Goal: Transaction & Acquisition: Purchase product/service

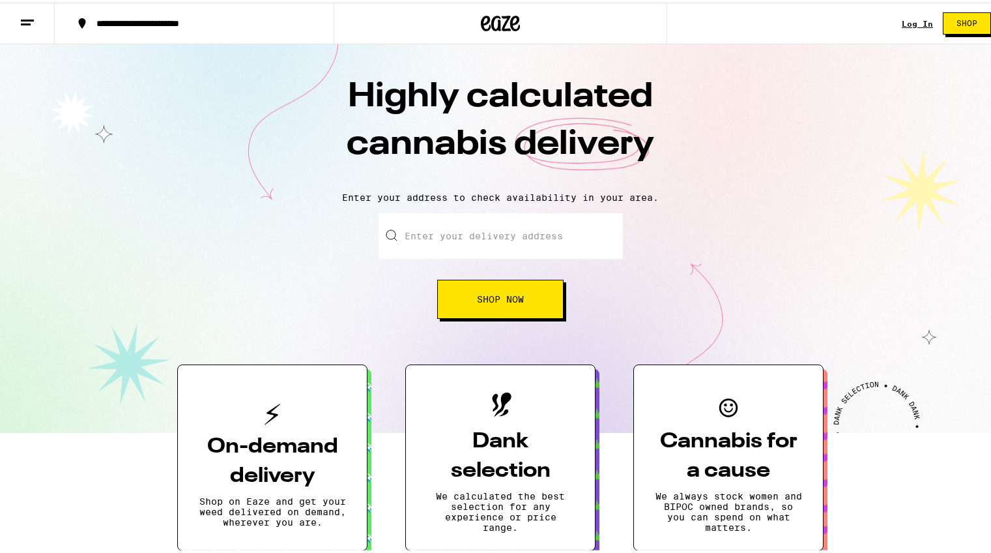
click at [902, 17] on link "Log In" at bounding box center [917, 21] width 31 height 8
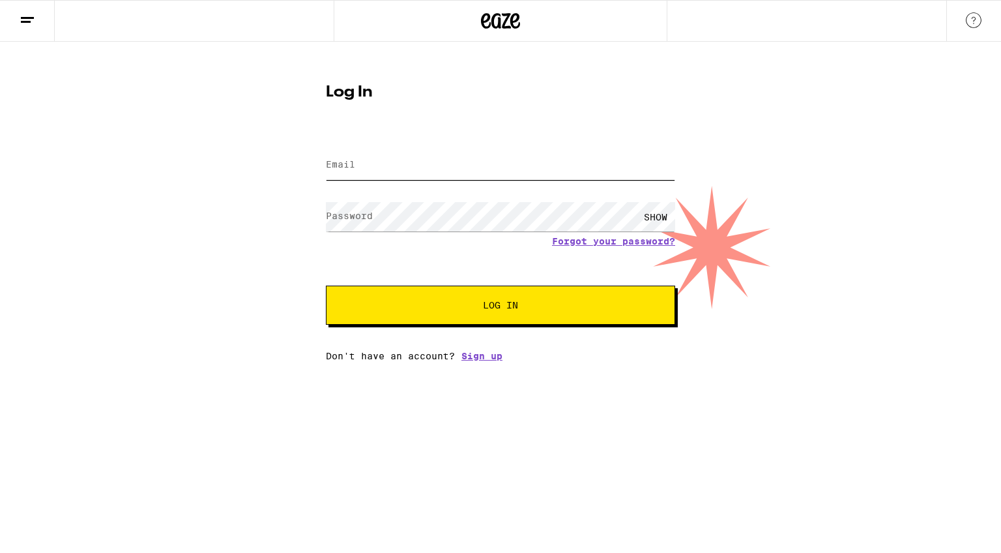
type input "[EMAIL_ADDRESS][DOMAIN_NAME]"
click at [458, 302] on span "Log In" at bounding box center [501, 304] width 244 height 9
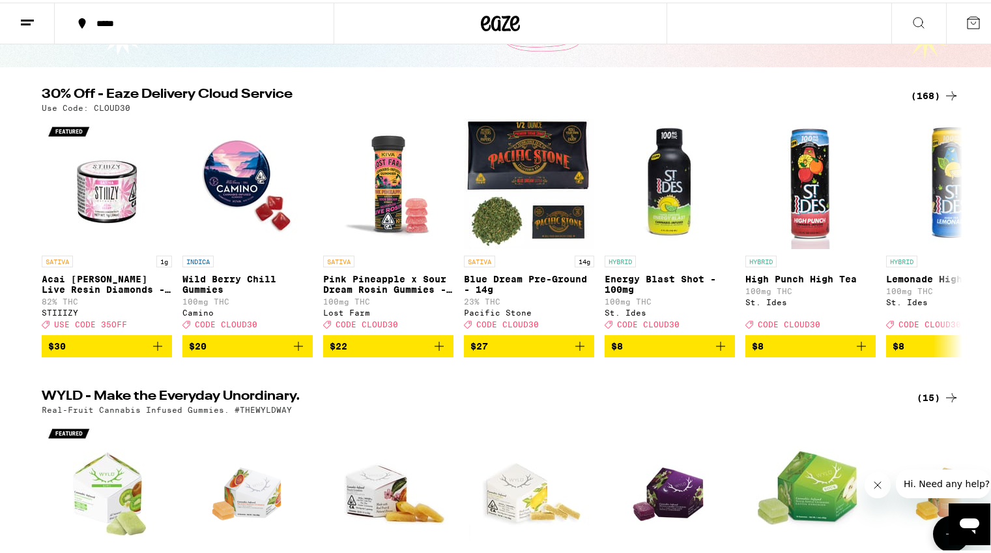
scroll to position [104, 0]
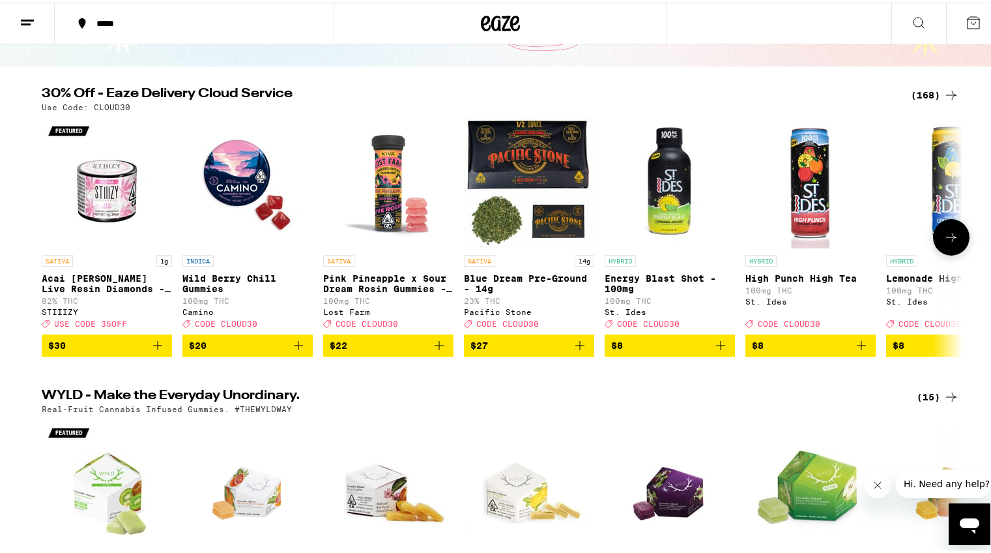
click at [955, 235] on button at bounding box center [951, 234] width 36 height 36
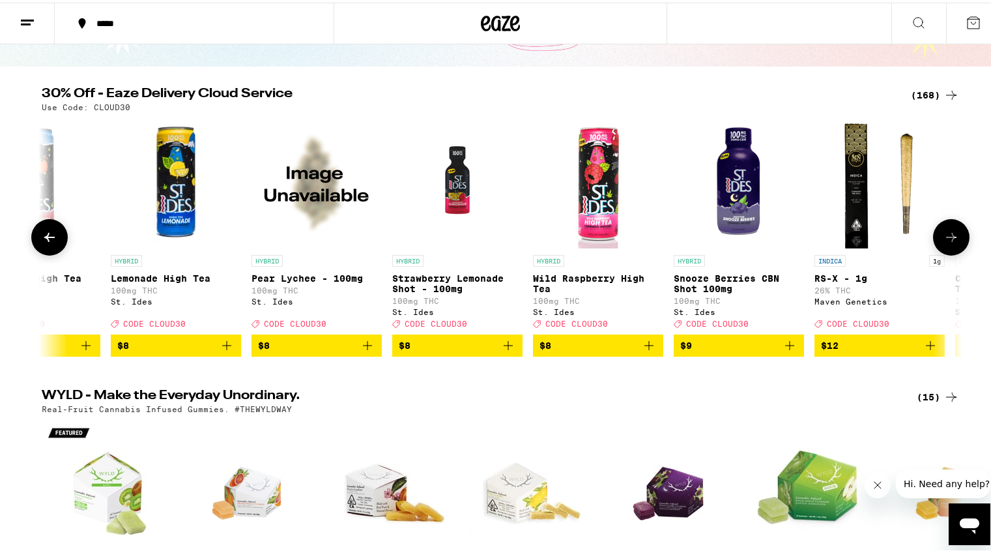
click at [955, 235] on button at bounding box center [951, 234] width 36 height 36
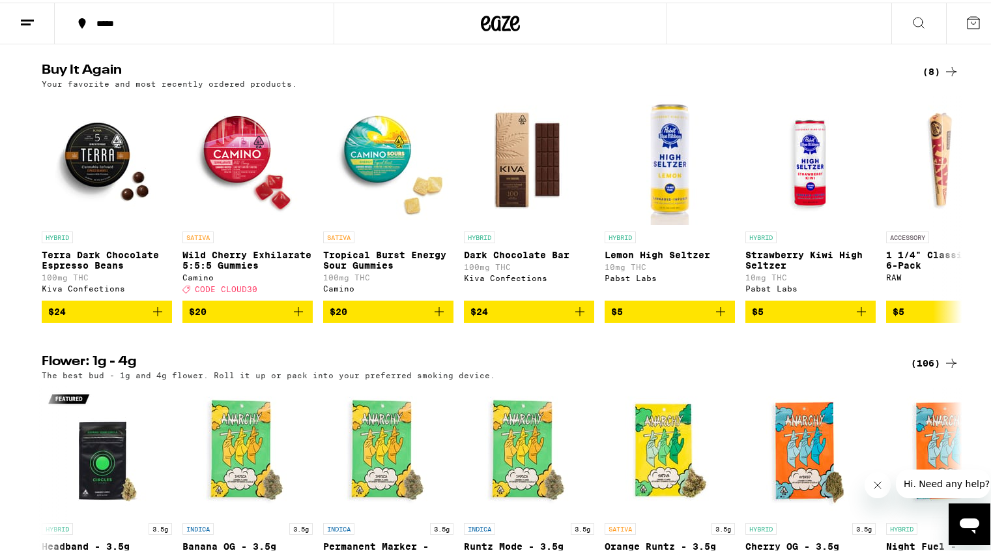
scroll to position [1312, 0]
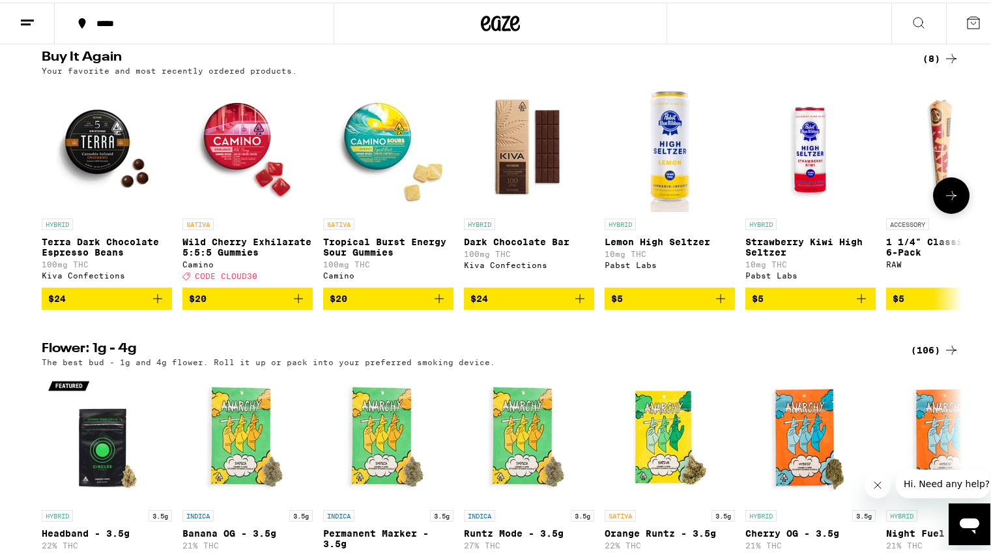
click at [115, 307] on button "$24" at bounding box center [107, 296] width 130 height 22
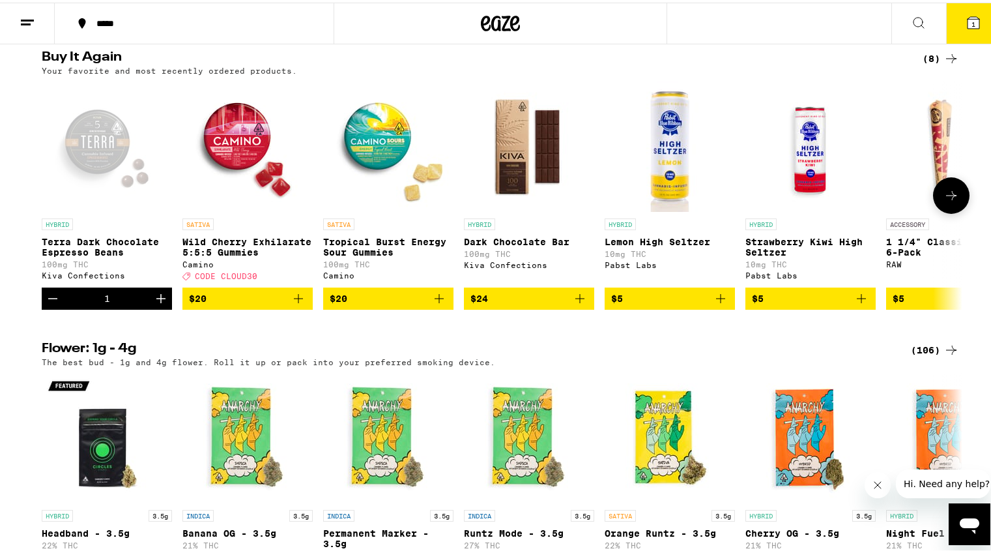
scroll to position [1354, 0]
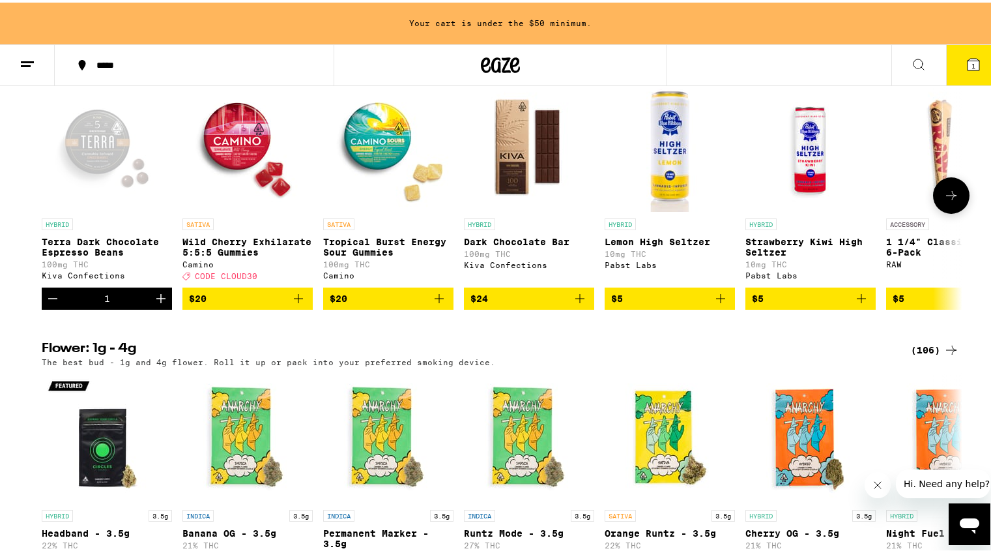
click at [160, 304] on icon "Increment" at bounding box center [161, 296] width 16 height 16
click at [956, 211] on button at bounding box center [951, 193] width 36 height 36
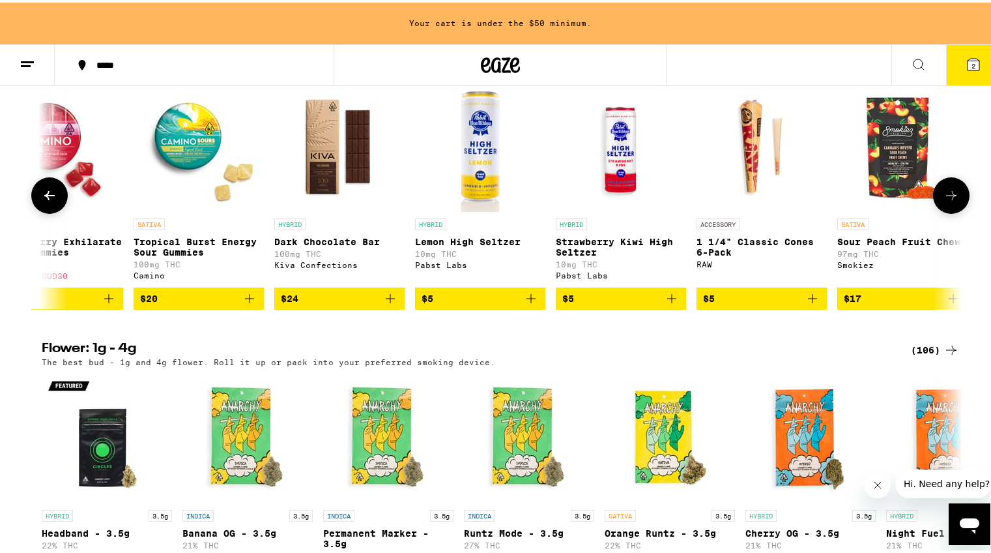
scroll to position [0, 209]
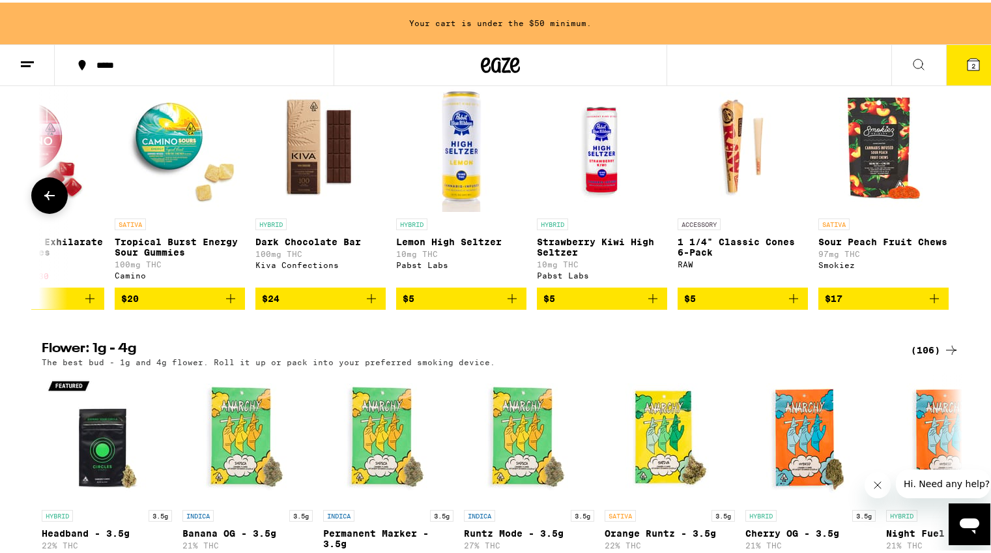
click at [794, 304] on icon "Add to bag" at bounding box center [794, 296] width 16 height 16
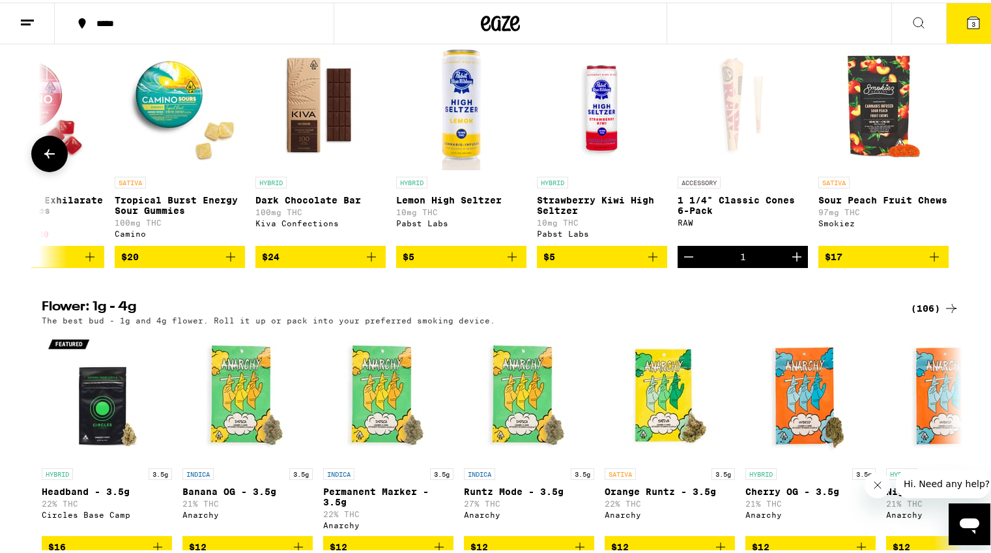
scroll to position [1312, 0]
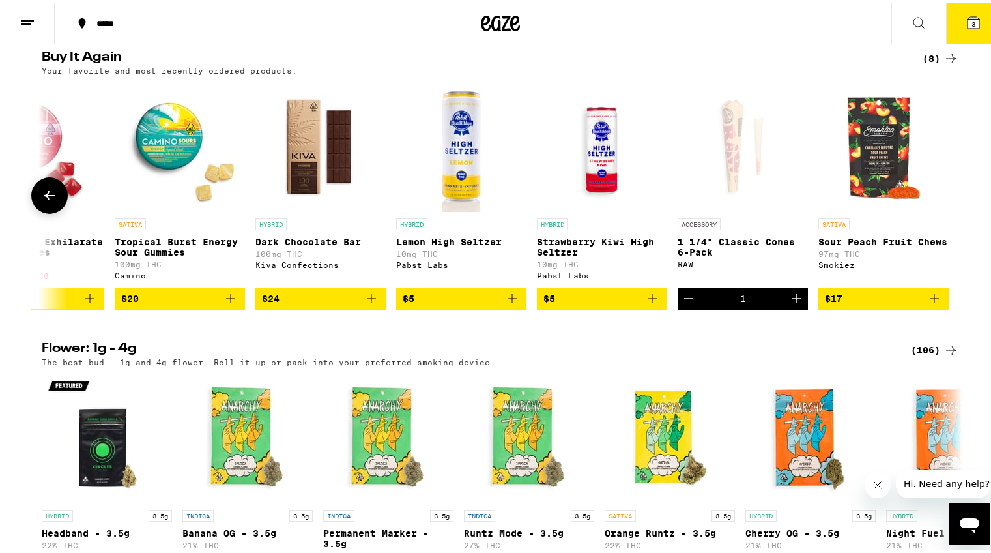
click at [792, 304] on icon "Increment" at bounding box center [797, 296] width 16 height 16
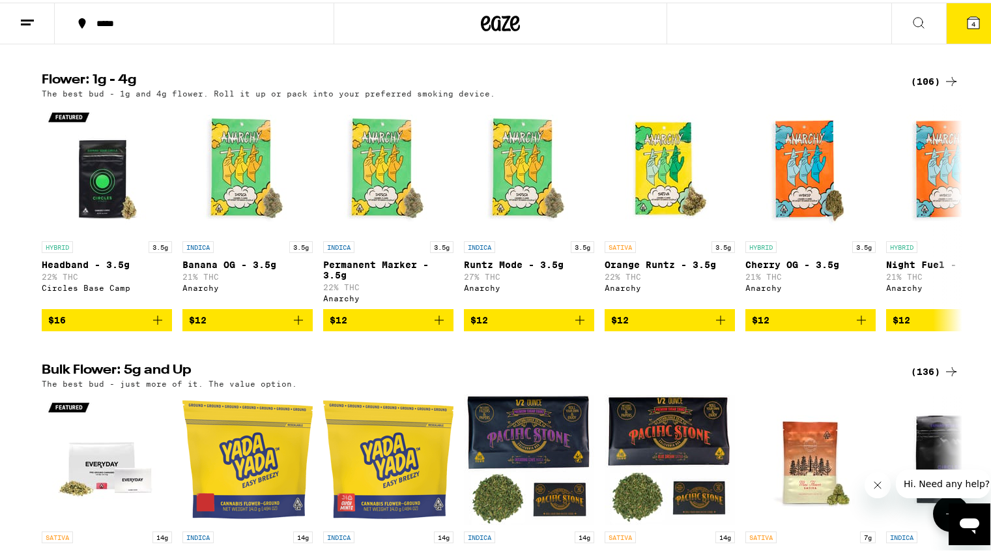
scroll to position [1580, 0]
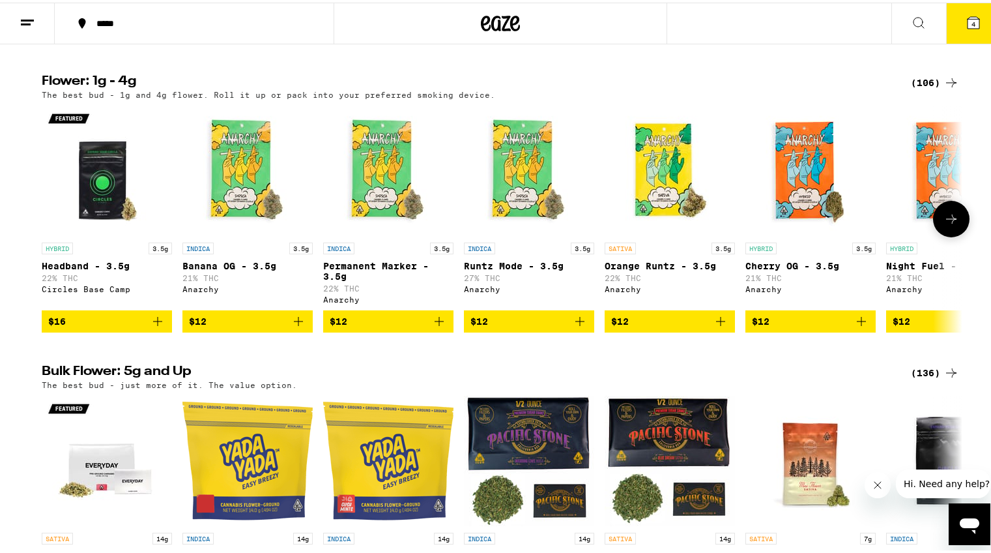
click at [723, 326] on icon "Add to bag" at bounding box center [721, 319] width 16 height 16
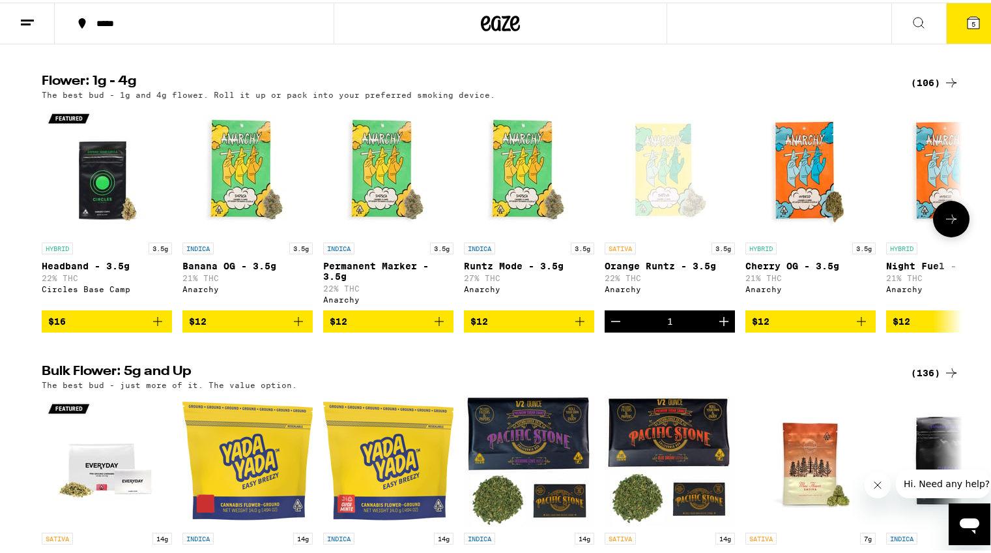
click at [952, 224] on icon at bounding box center [952, 217] width 16 height 16
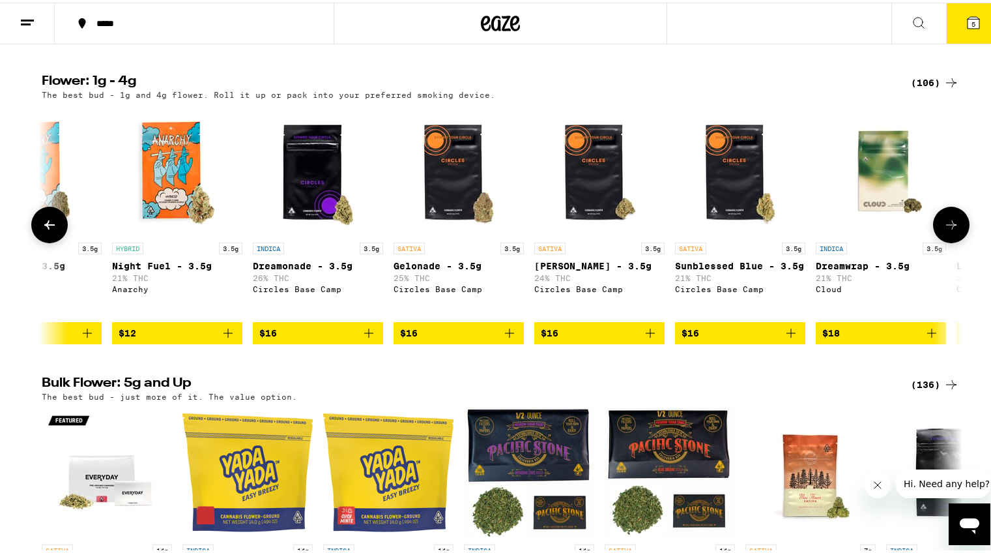
scroll to position [0, 775]
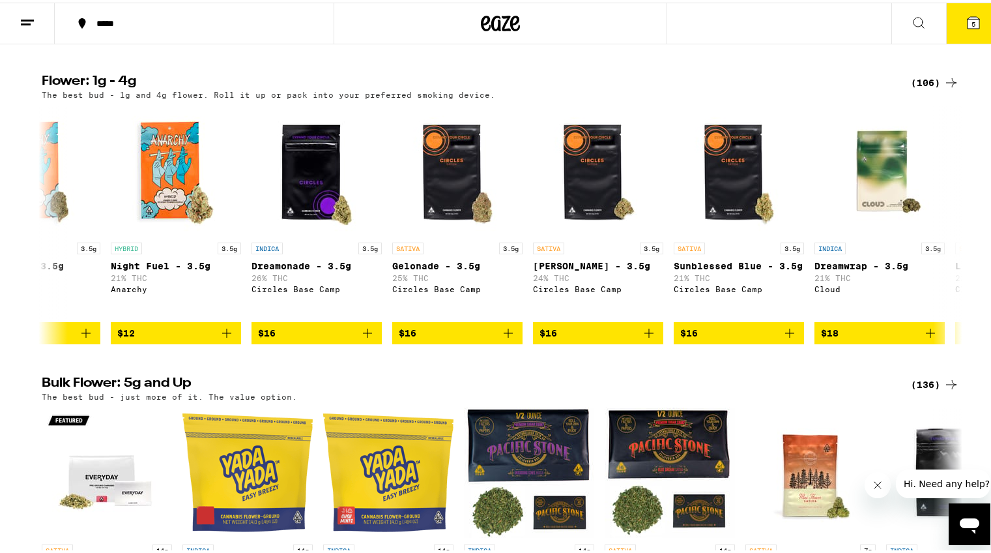
click at [956, 36] on button "5" at bounding box center [973, 21] width 55 height 40
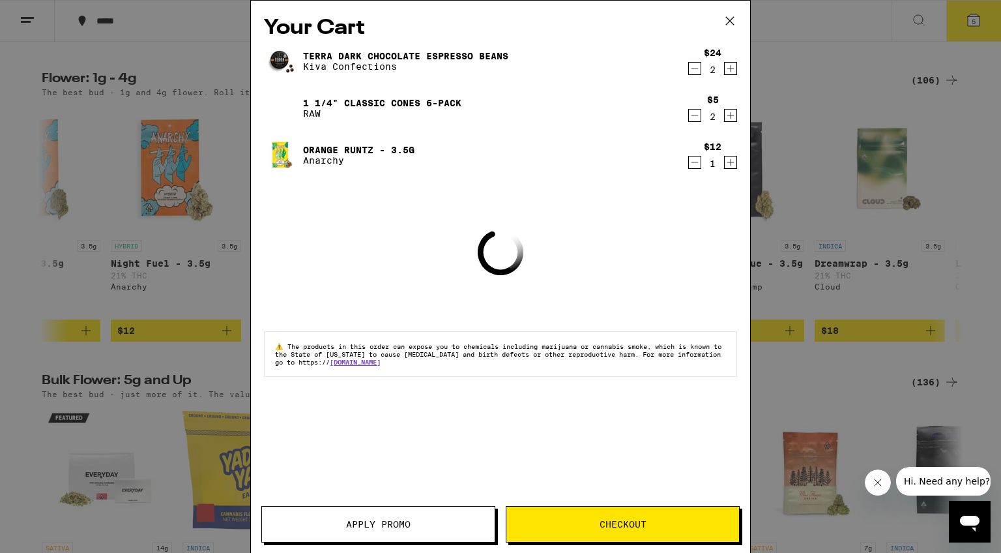
click at [729, 20] on icon at bounding box center [730, 21] width 8 height 8
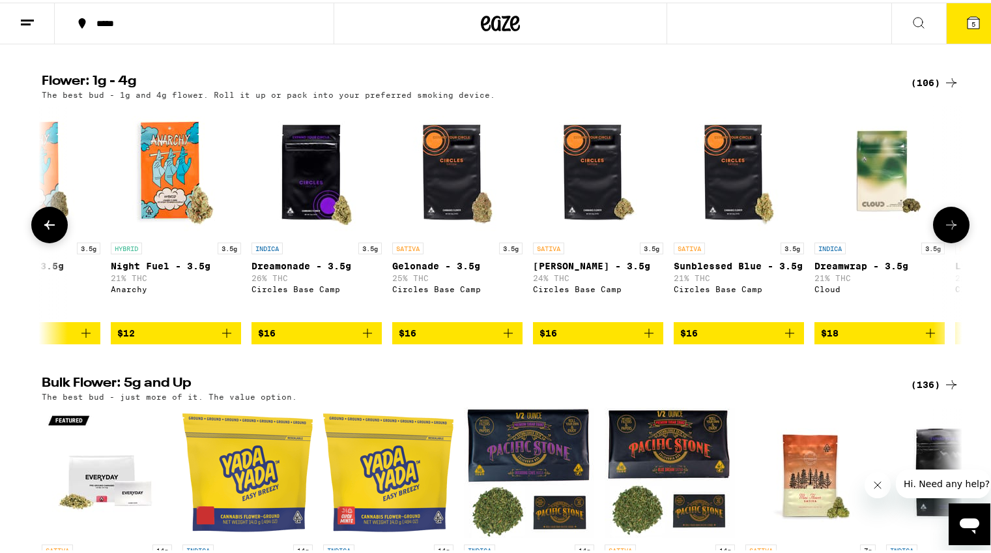
click at [225, 338] on icon "Add to bag" at bounding box center [227, 331] width 16 height 16
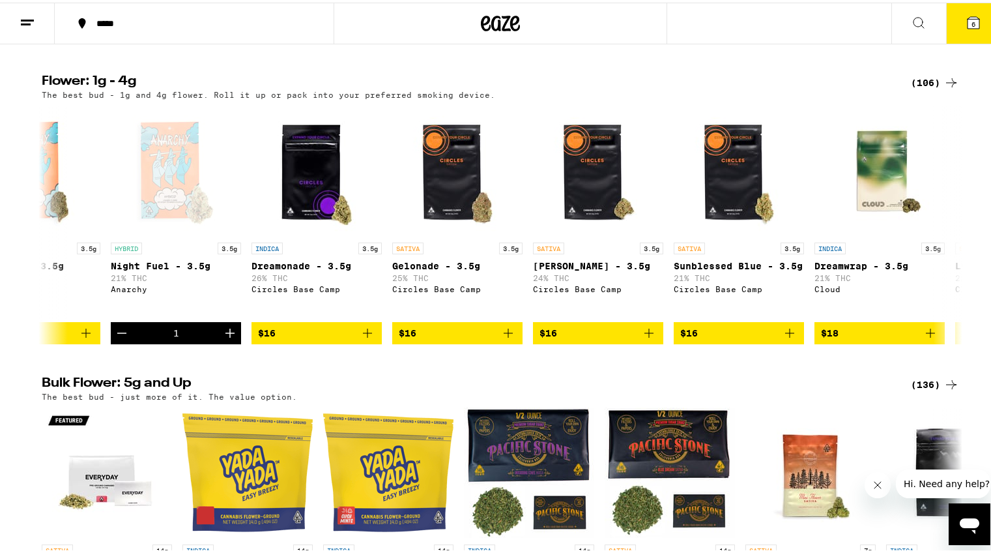
click at [966, 12] on icon at bounding box center [974, 20] width 16 height 16
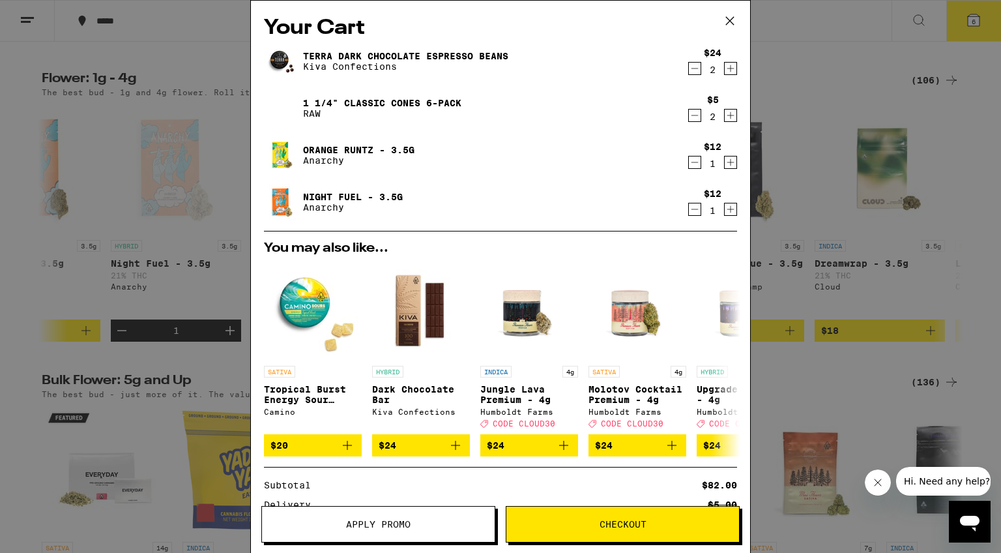
click at [595, 533] on button "Checkout" at bounding box center [623, 524] width 234 height 36
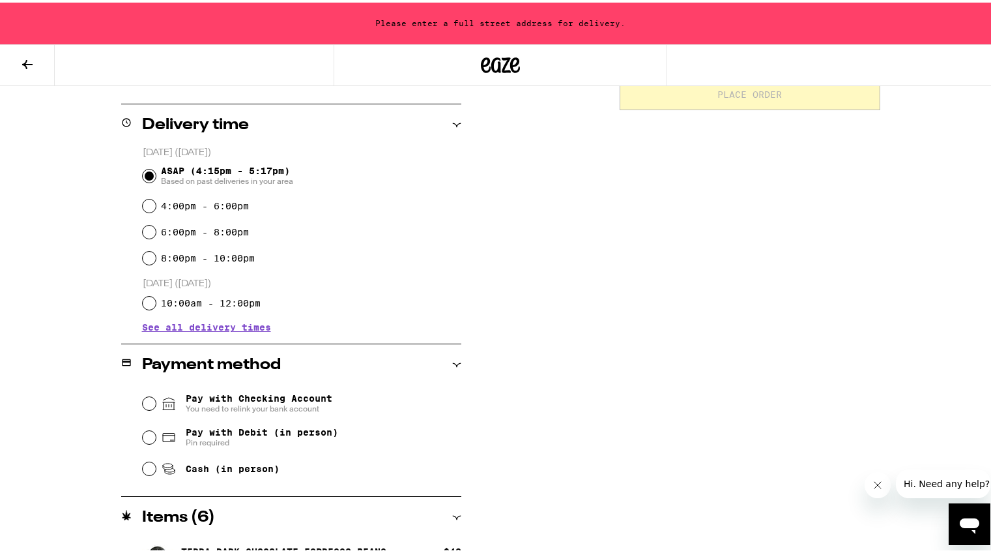
scroll to position [476, 0]
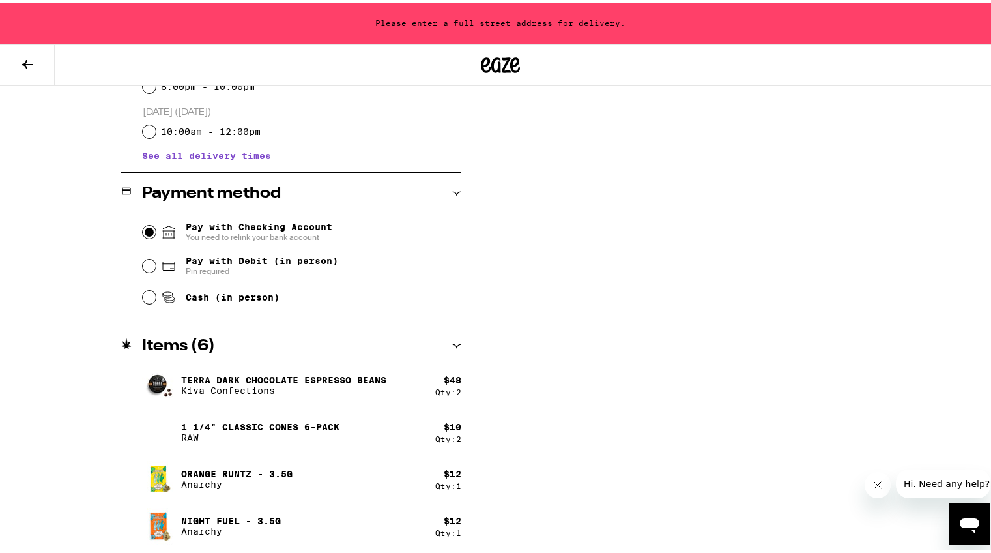
click at [149, 229] on input "Pay with Checking Account You need to relink your bank account" at bounding box center [149, 229] width 13 height 13
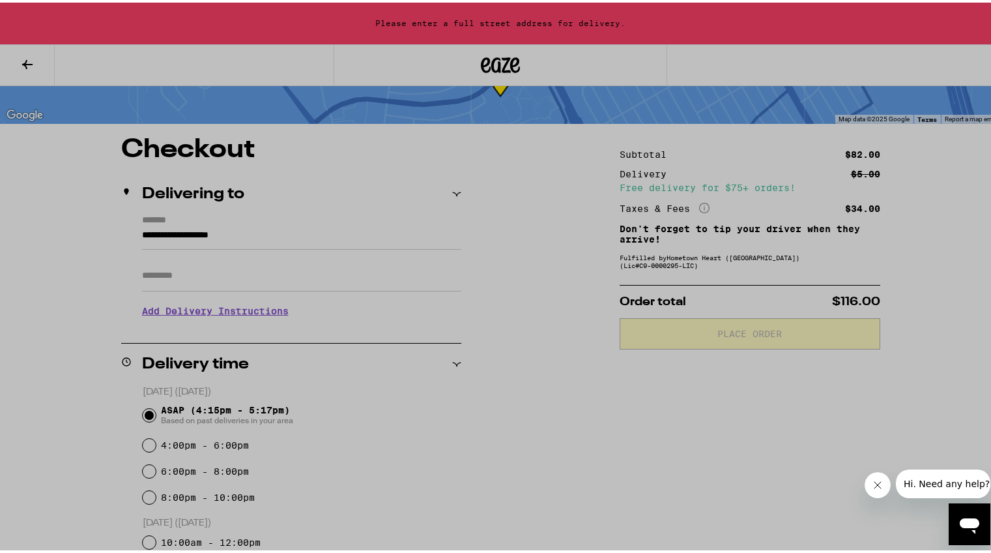
scroll to position [0, 0]
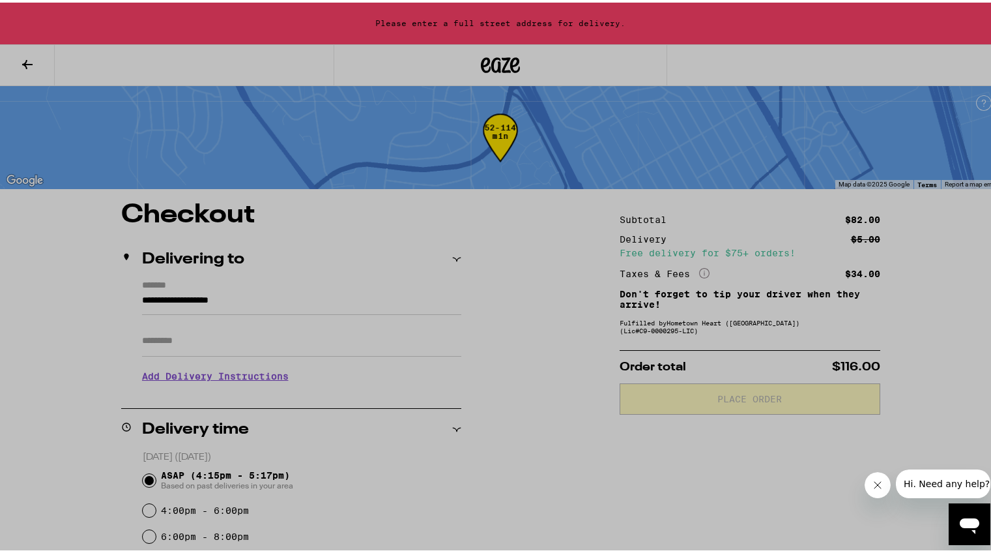
click at [721, 177] on div at bounding box center [500, 276] width 1001 height 553
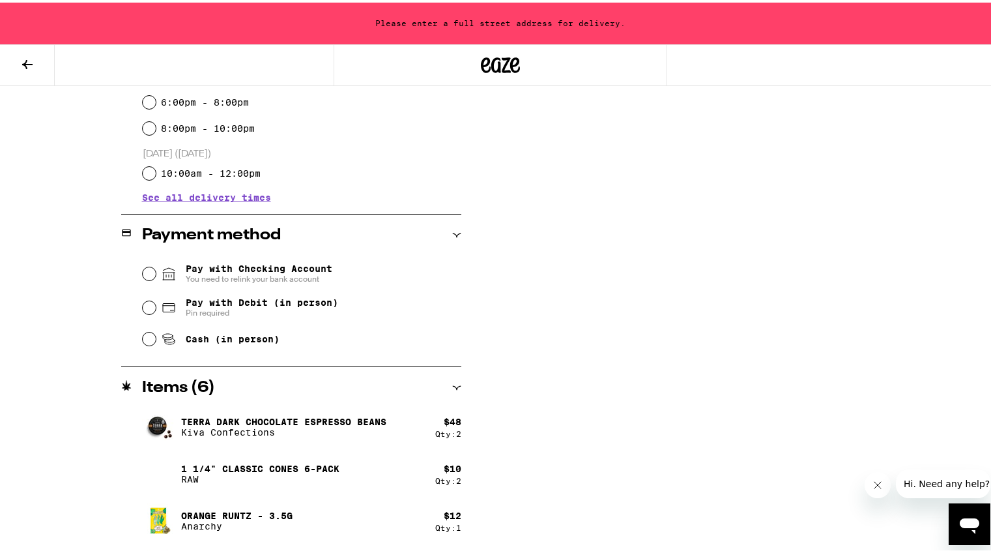
scroll to position [476, 0]
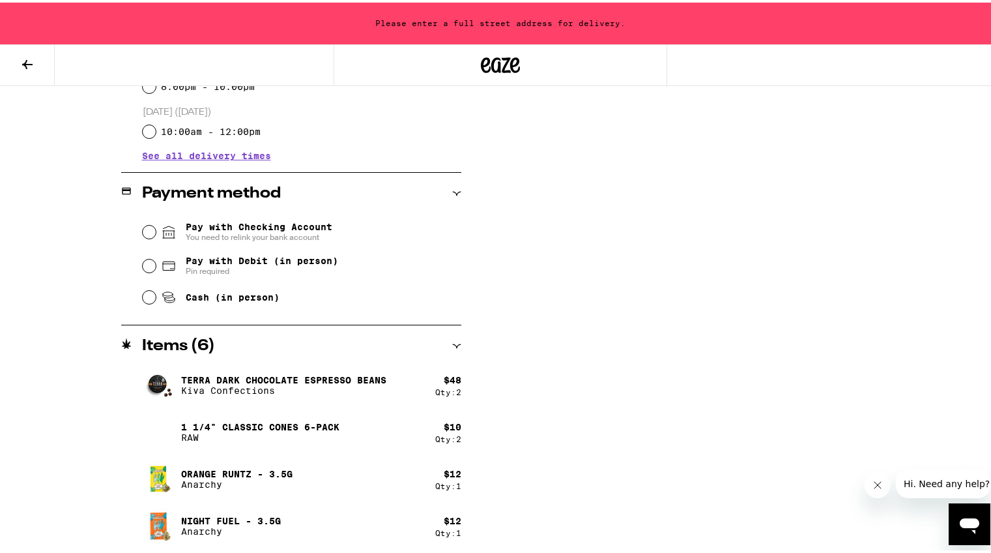
click at [231, 227] on span "Pay with Checking Account You need to relink your bank account" at bounding box center [259, 229] width 147 height 21
click at [156, 227] on input "Pay with Checking Account You need to relink your bank account" at bounding box center [149, 229] width 13 height 13
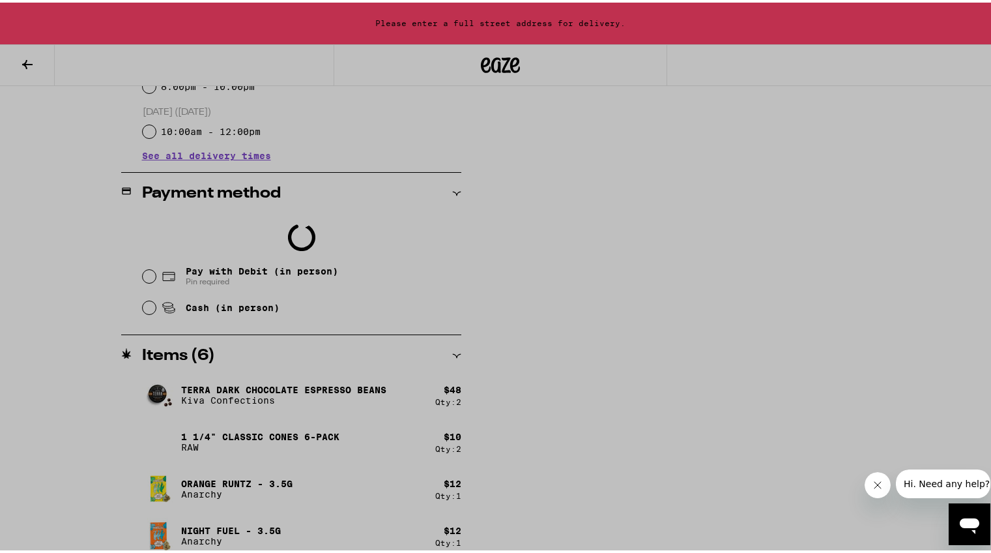
scroll to position [0, 0]
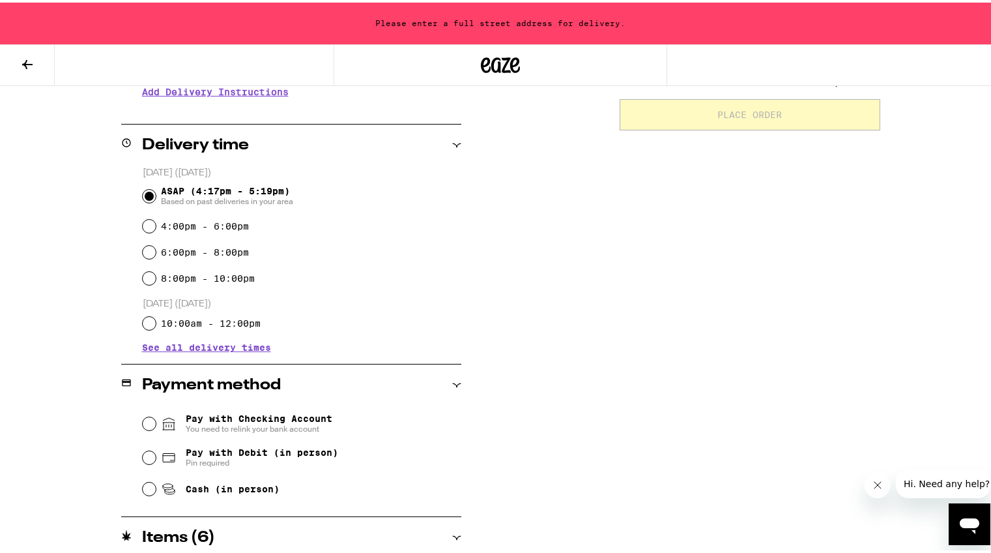
scroll to position [476, 0]
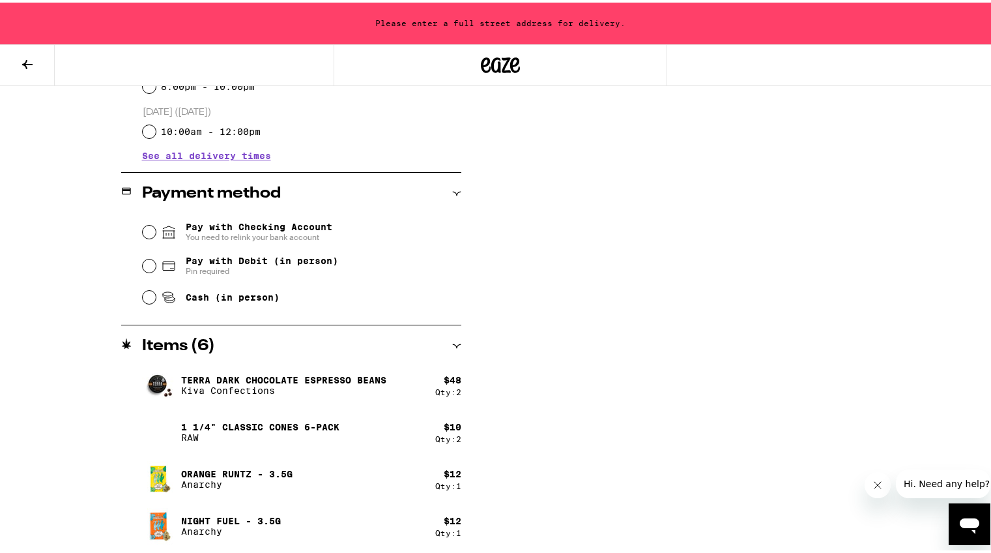
click at [195, 229] on span "Pay with Checking Account You need to relink your bank account" at bounding box center [259, 229] width 147 height 21
click at [156, 229] on input "Pay with Checking Account You need to relink your bank account" at bounding box center [149, 229] width 13 height 13
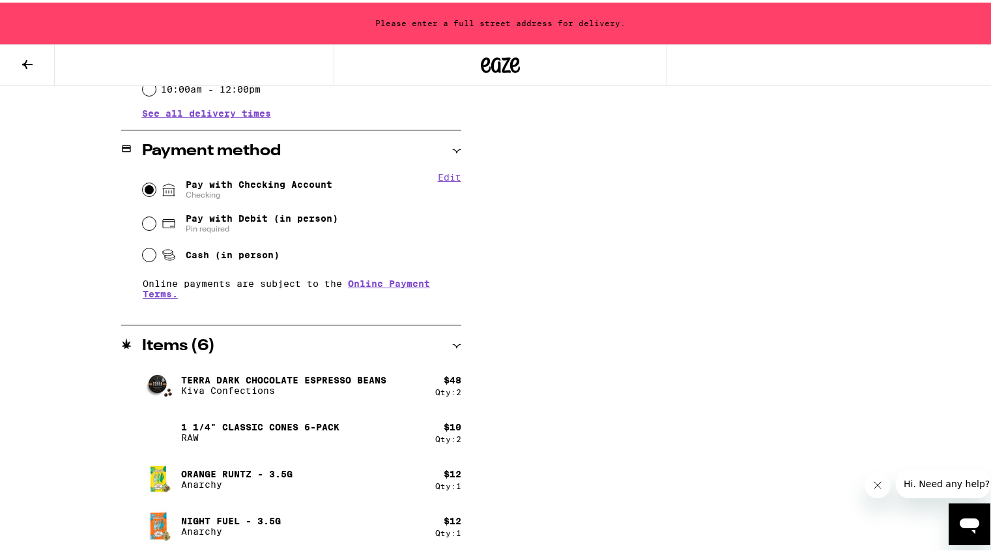
scroll to position [0, 0]
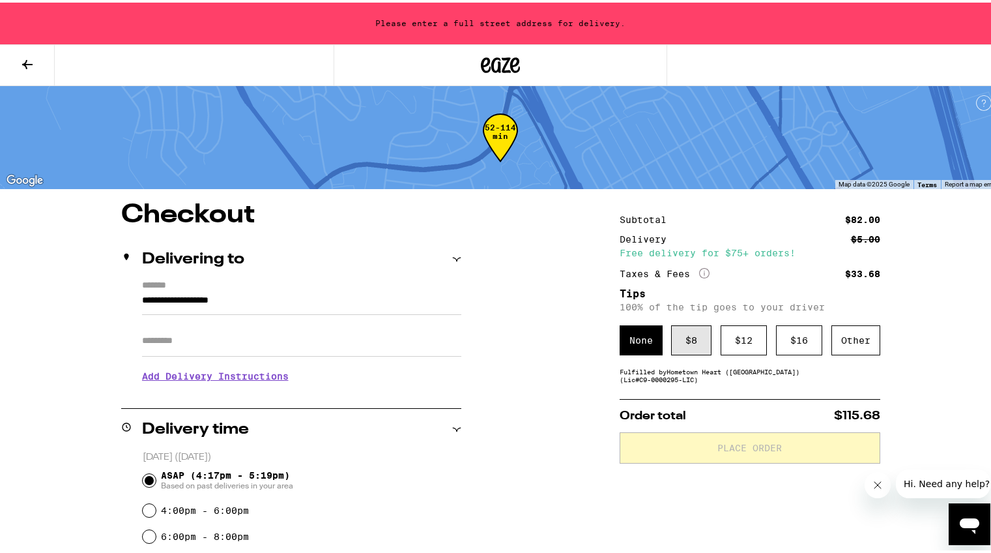
click at [690, 340] on div "$ 8" at bounding box center [691, 338] width 40 height 30
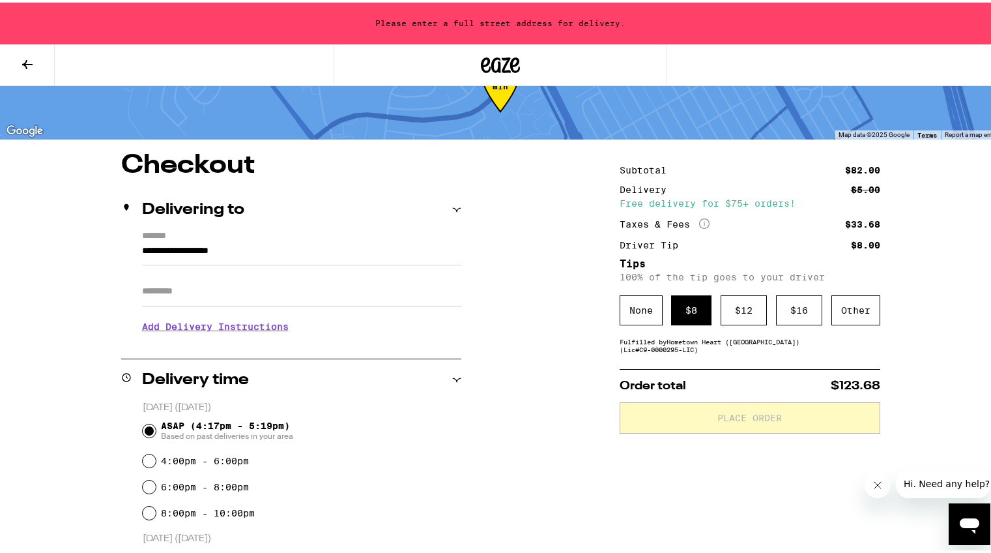
scroll to position [18, 0]
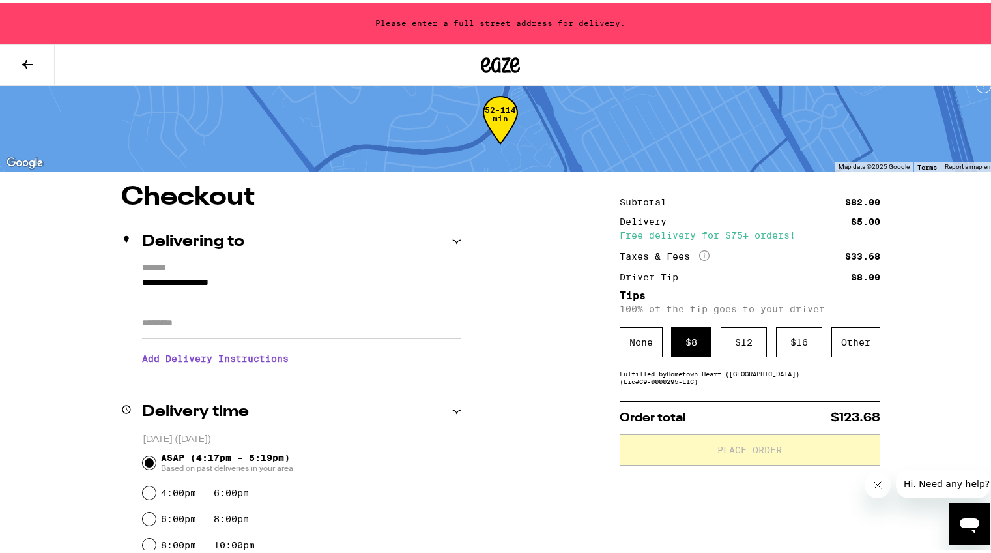
click at [218, 286] on input "**********" at bounding box center [301, 283] width 319 height 22
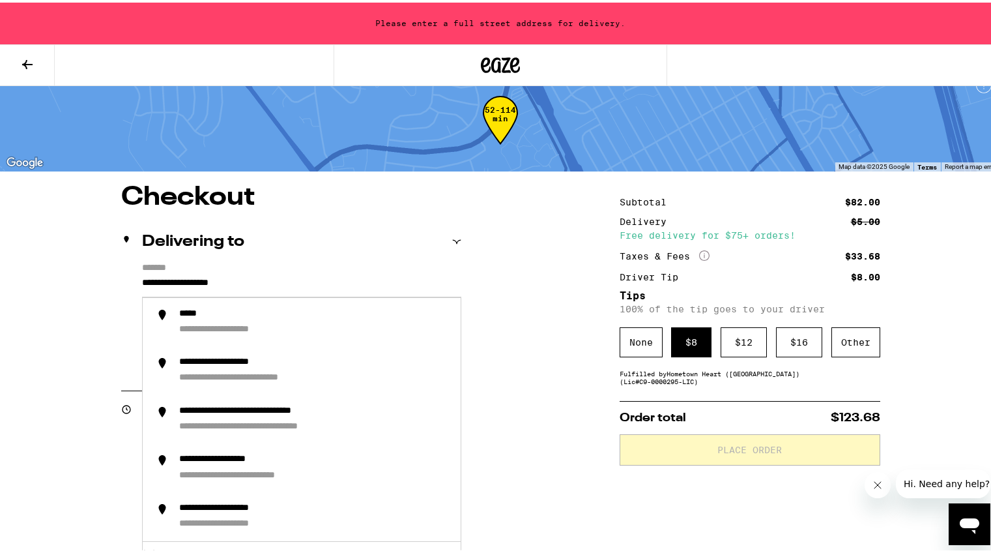
click at [241, 259] on div "Delivering to" at bounding box center [291, 239] width 340 height 42
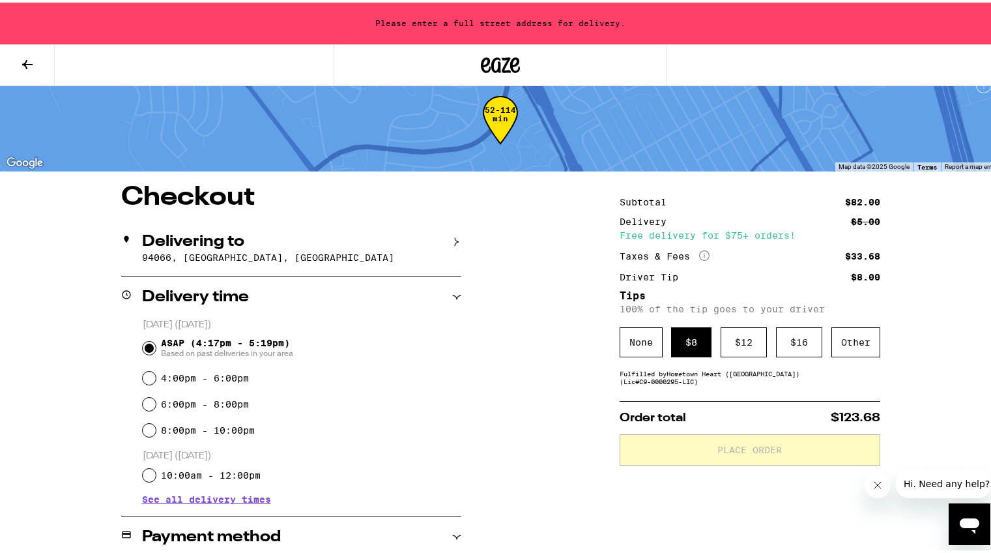
click at [232, 245] on h2 "Delivering to" at bounding box center [193, 239] width 102 height 16
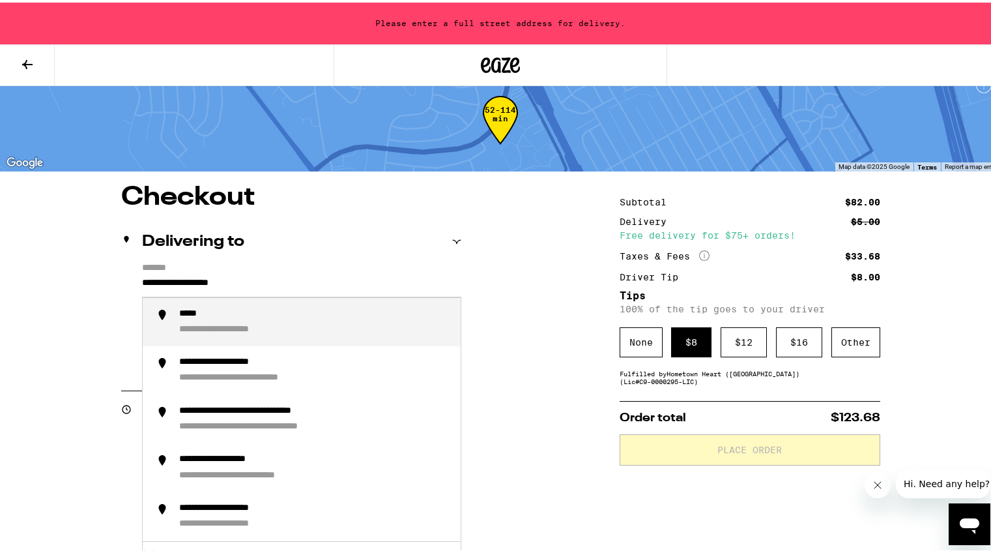
click at [231, 272] on input "**********" at bounding box center [301, 283] width 319 height 22
click at [225, 316] on div "**********" at bounding box center [226, 312] width 94 height 12
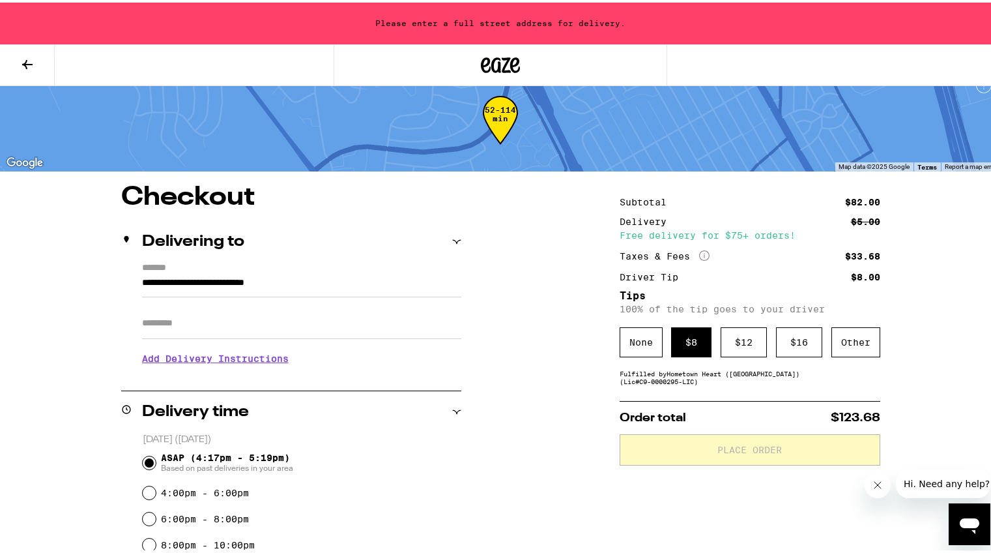
type input "**********"
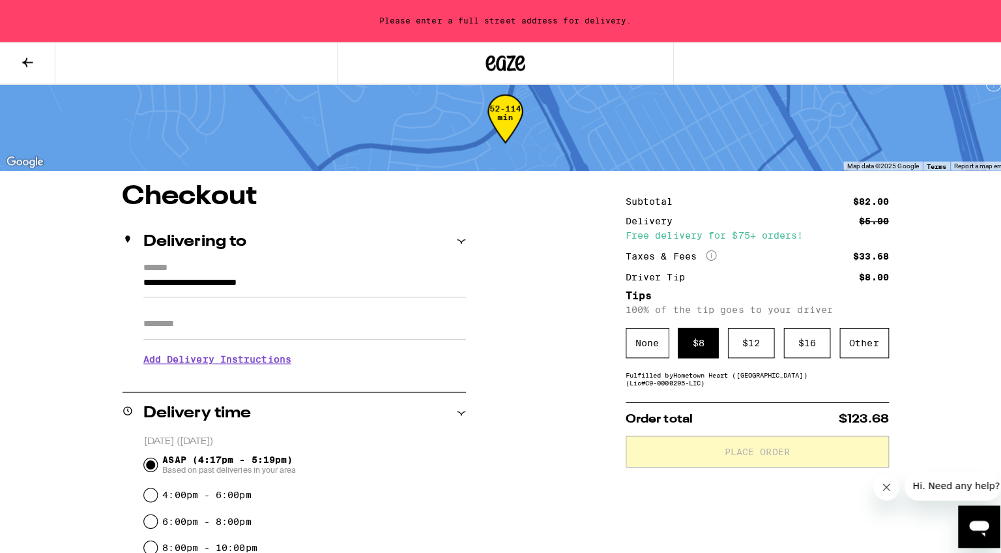
scroll to position [0, 0]
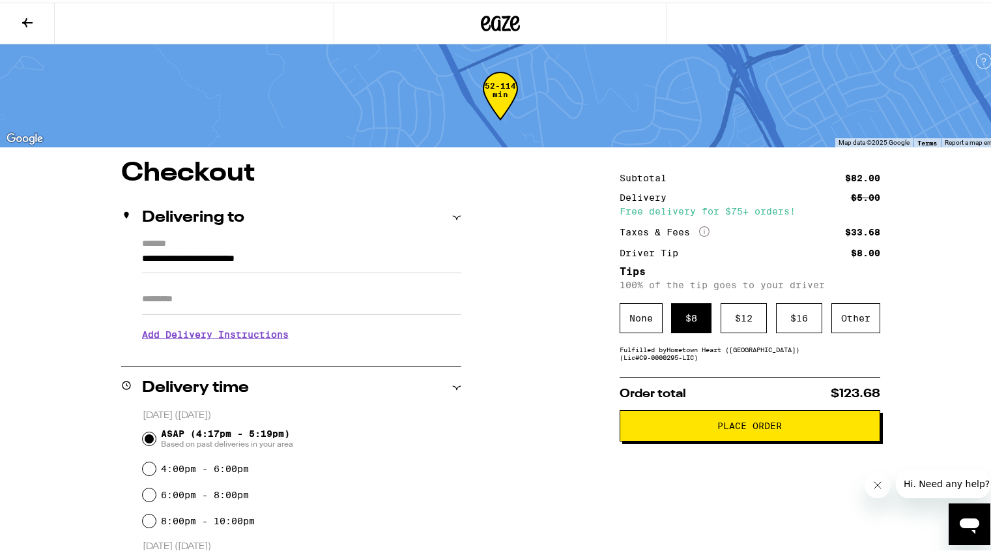
click at [704, 438] on button "Place Order" at bounding box center [750, 422] width 261 height 31
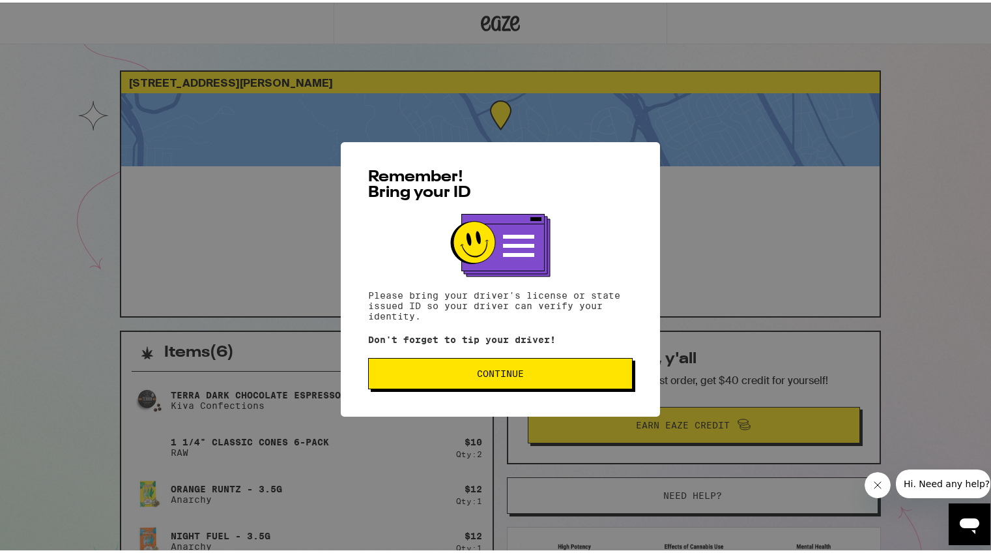
click at [560, 370] on span "Continue" at bounding box center [500, 370] width 242 height 9
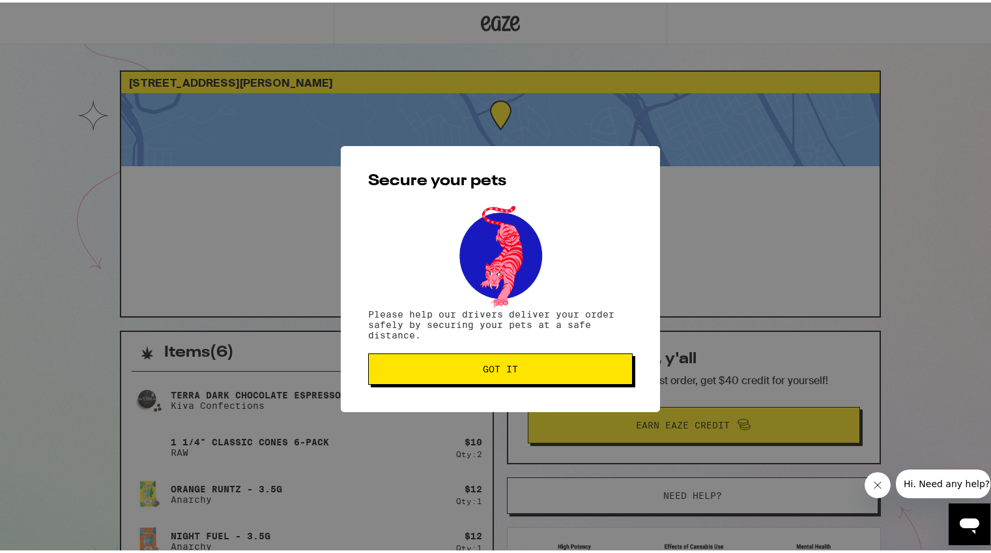
click at [558, 370] on span "Got it" at bounding box center [500, 366] width 242 height 9
